Goal: Task Accomplishment & Management: Manage account settings

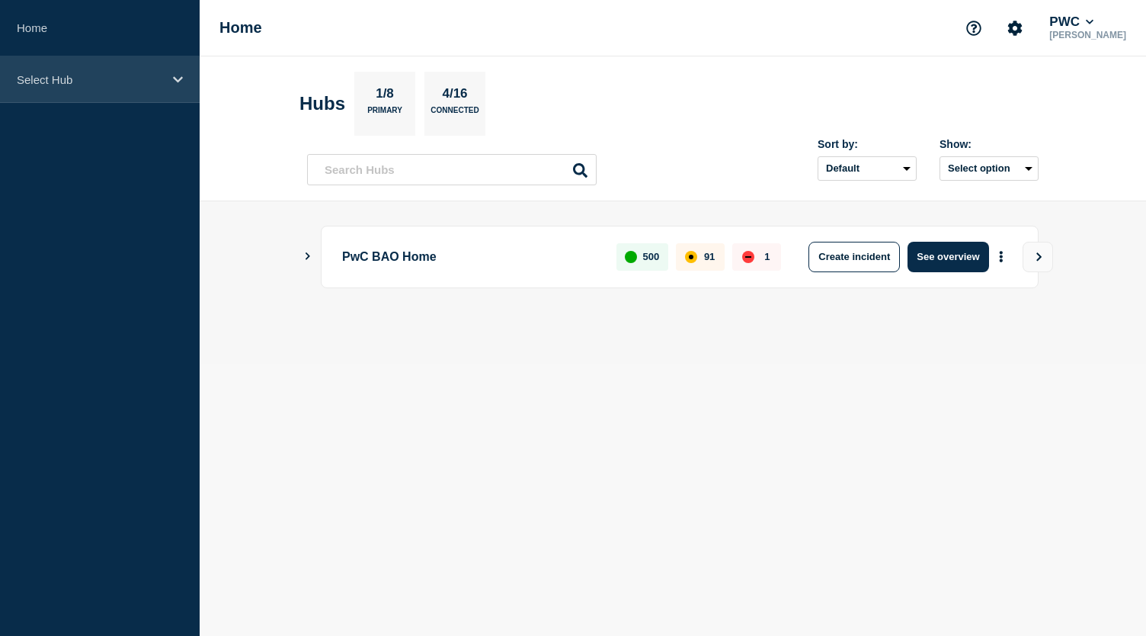
click at [181, 74] on icon at bounding box center [178, 79] width 10 height 11
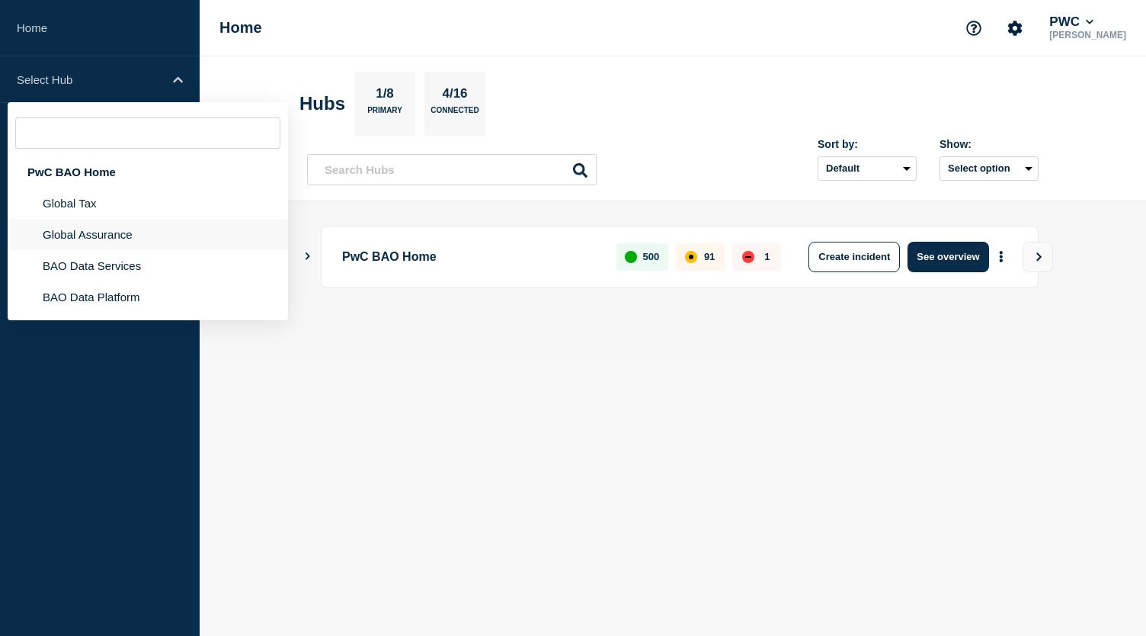
click at [128, 232] on li "Global Assurance" at bounding box center [148, 234] width 280 height 31
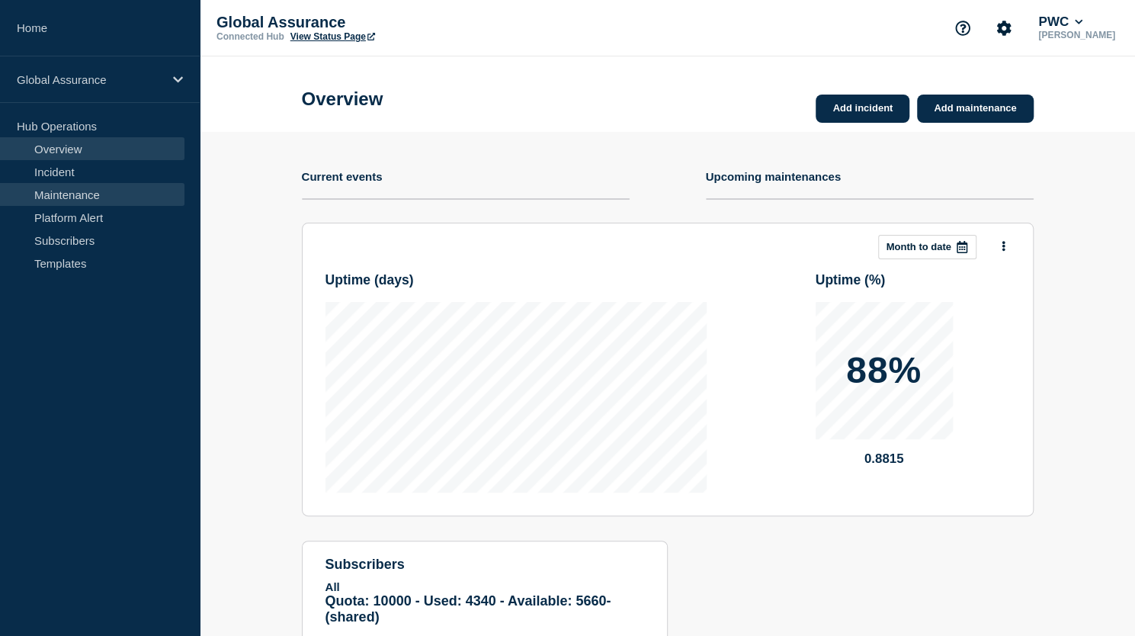
click at [123, 199] on link "Maintenance" at bounding box center [92, 194] width 184 height 23
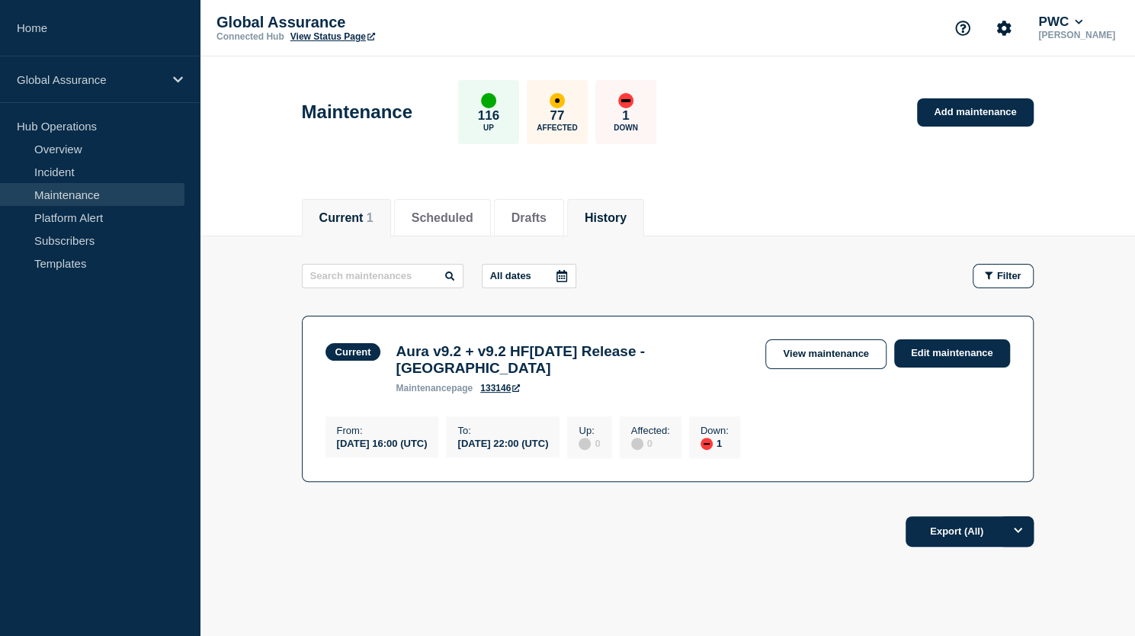
click at [625, 213] on button "History" at bounding box center [606, 218] width 42 height 14
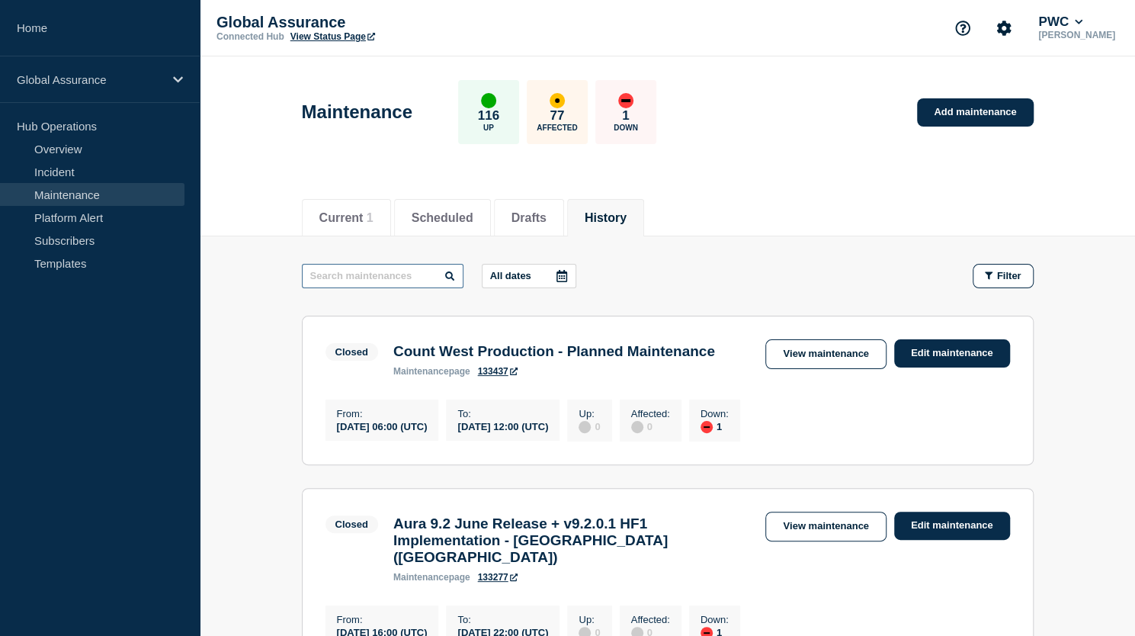
click at [392, 277] on input "text" at bounding box center [383, 276] width 162 height 24
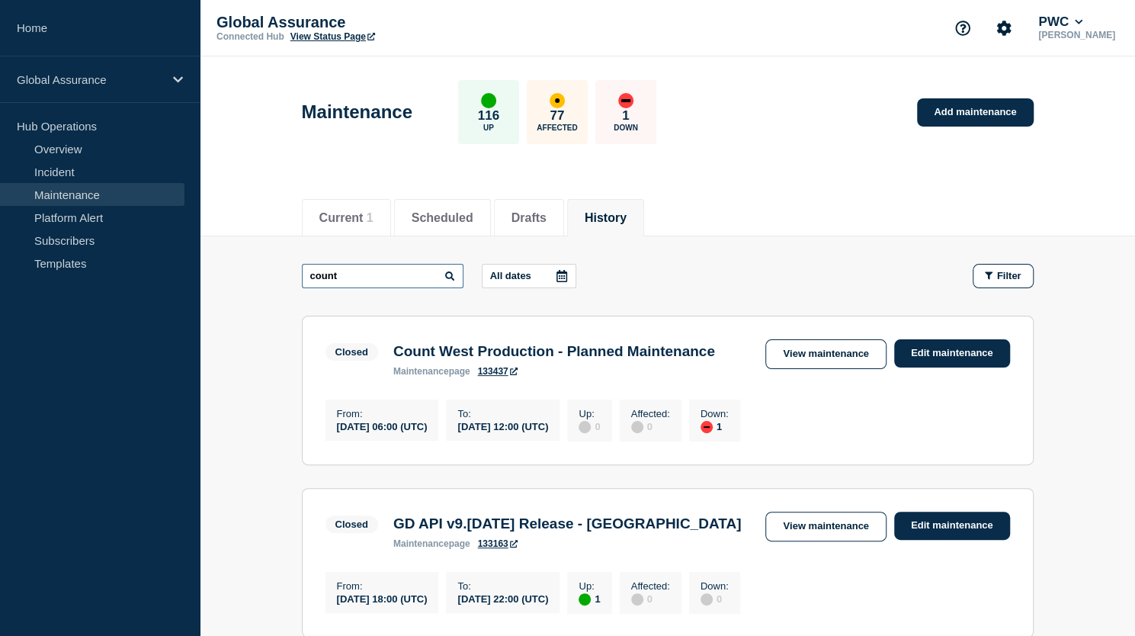
type input "count"
click at [825, 351] on link "View maintenance" at bounding box center [825, 354] width 120 height 30
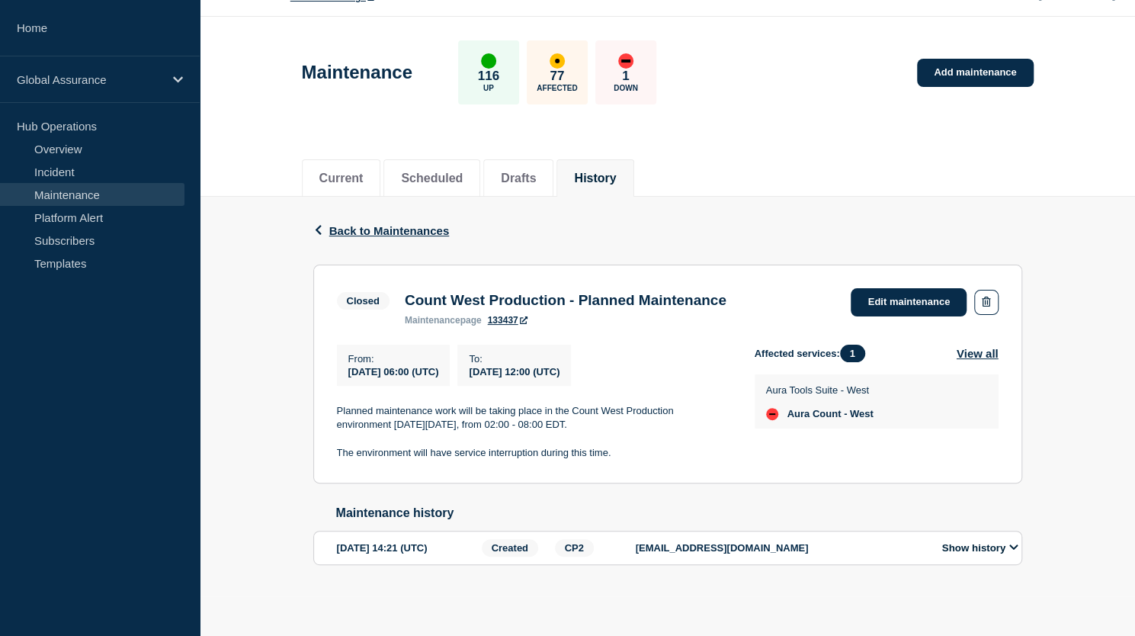
scroll to position [47, 0]
click at [879, 293] on link "Edit maintenance" at bounding box center [908, 302] width 116 height 28
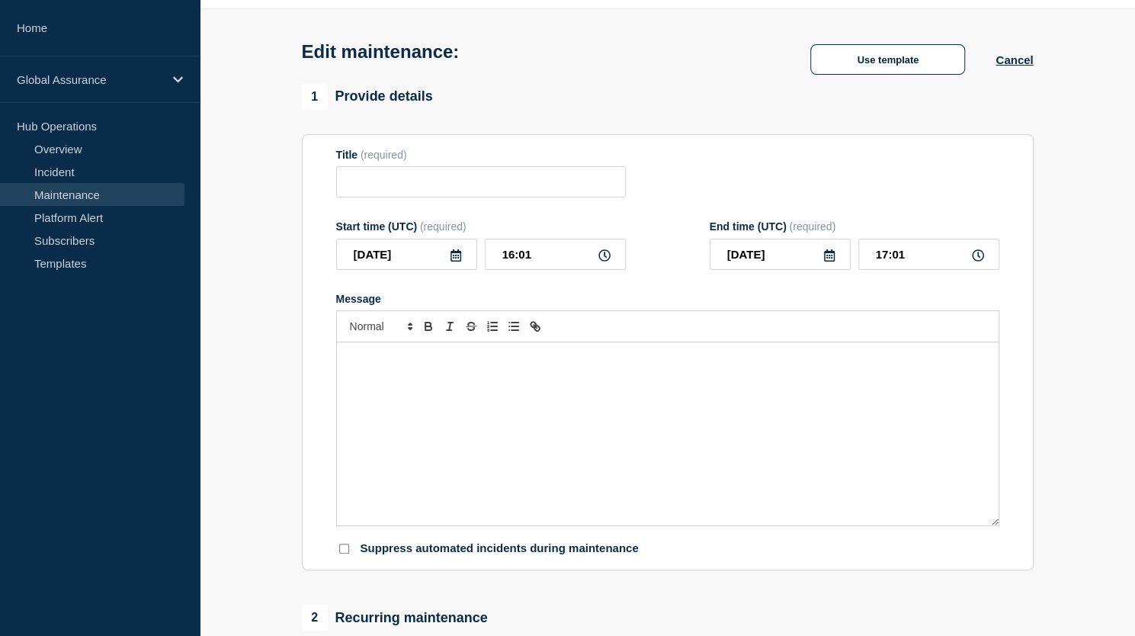
type input "Count West Production - Planned Maintenance"
type input "06:00"
type input "12:00"
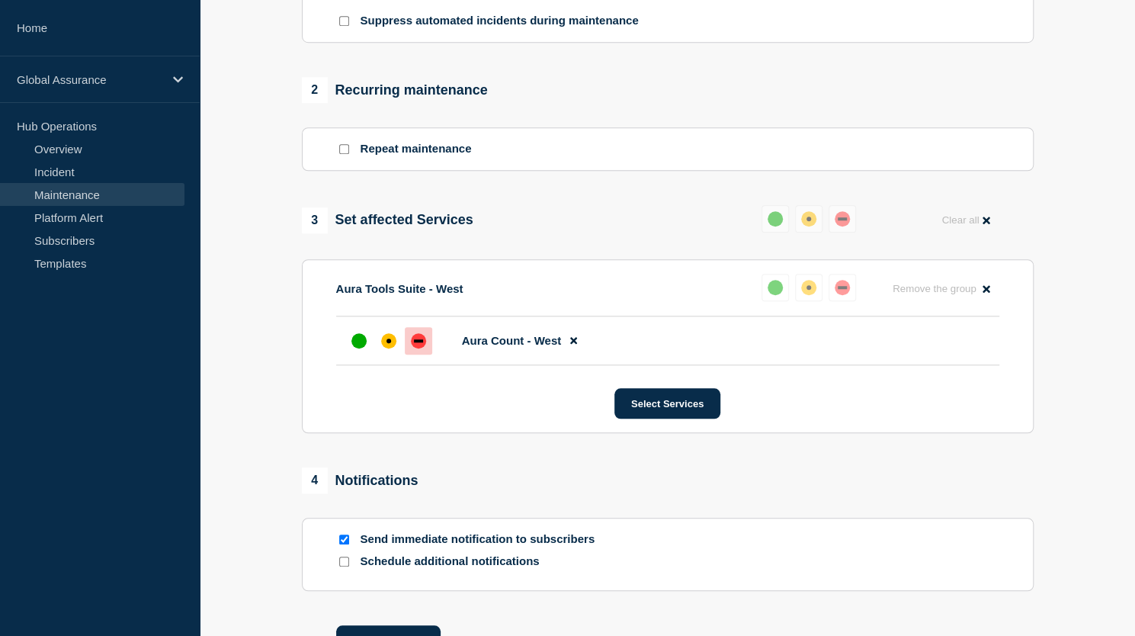
scroll to position [638, 0]
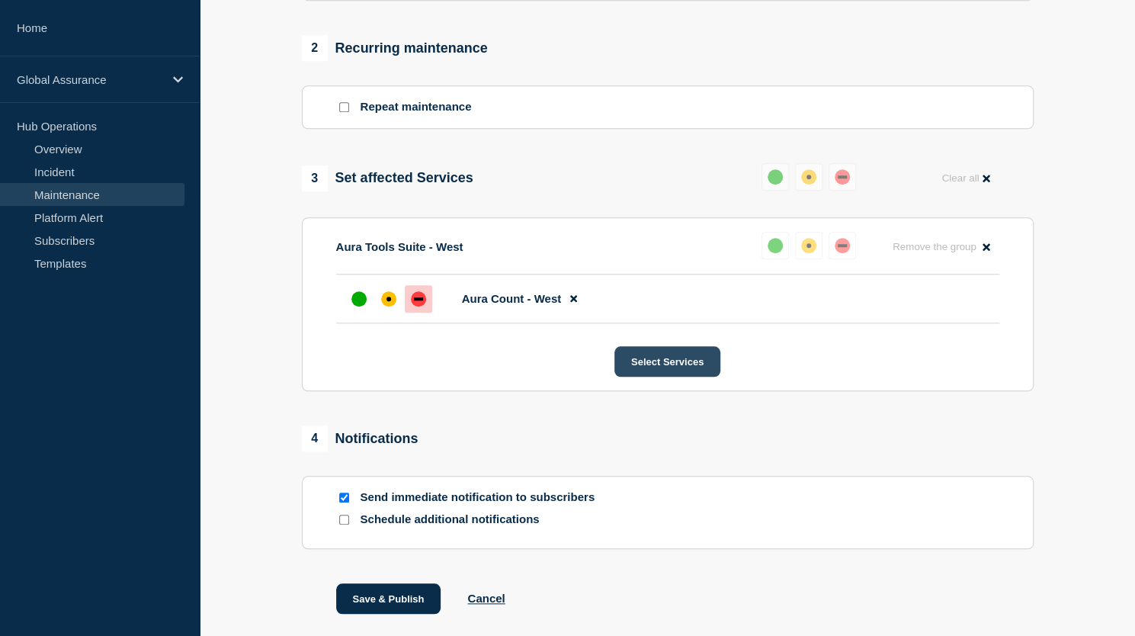
click at [635, 376] on button "Select Services" at bounding box center [667, 361] width 106 height 30
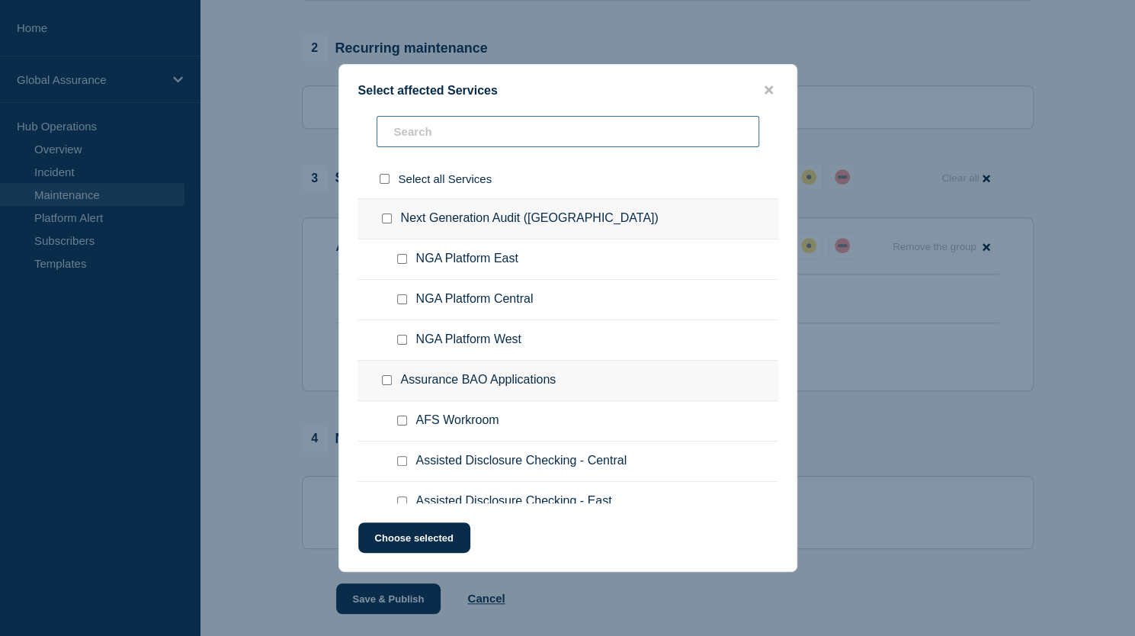
click at [451, 126] on input "text" at bounding box center [567, 131] width 383 height 31
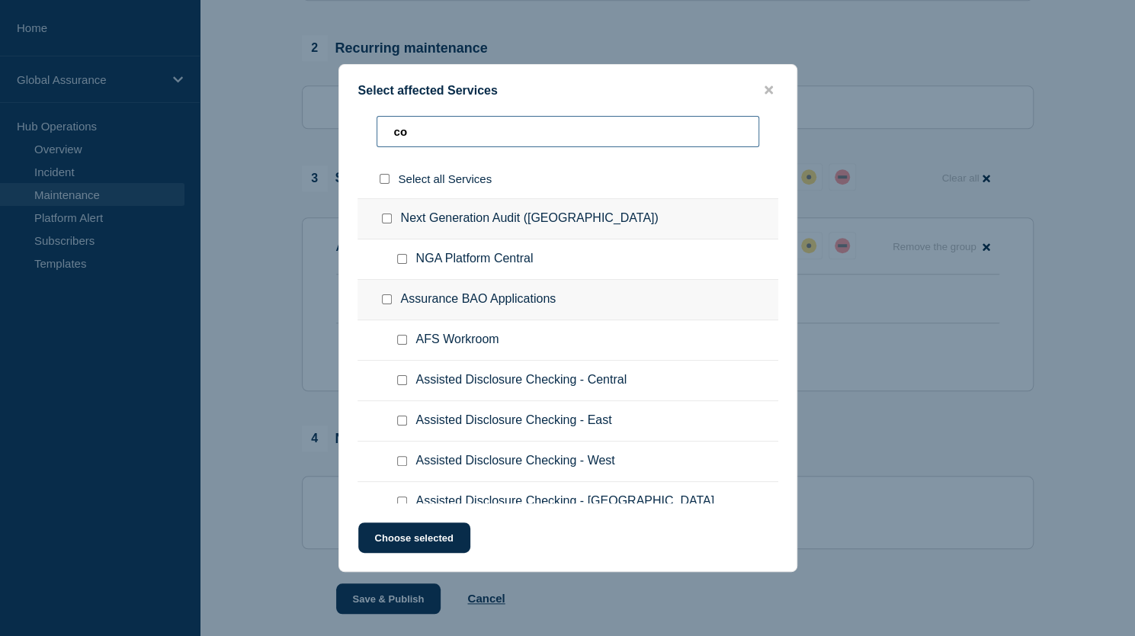
type input "cou"
checkbox input "true"
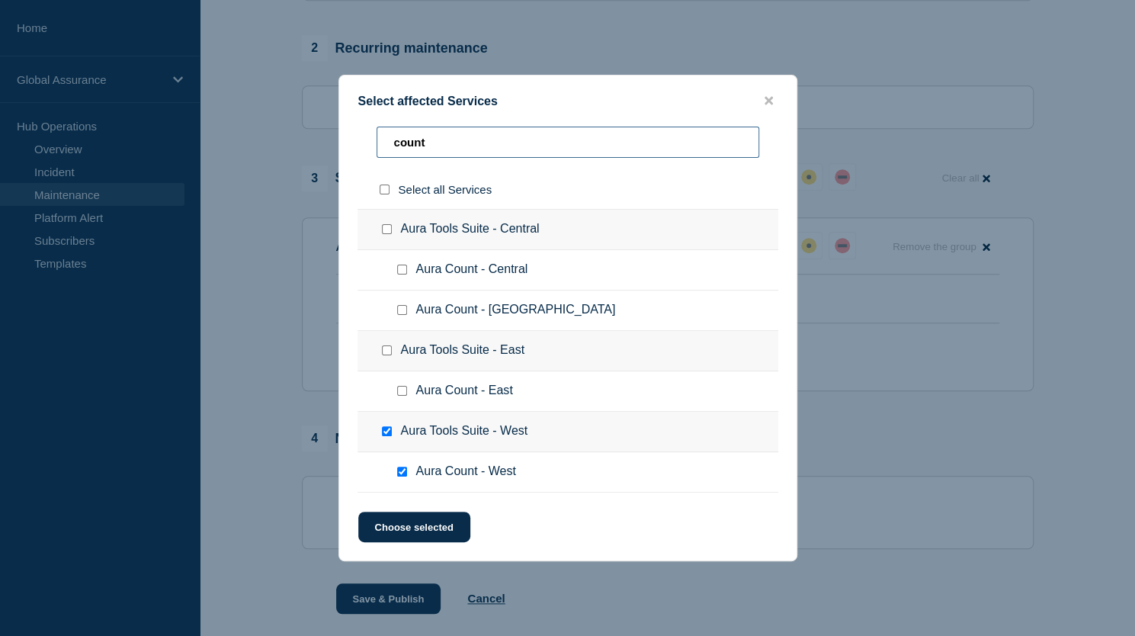
type input "count"
click at [769, 96] on icon "close button" at bounding box center [768, 100] width 8 height 12
